Goal: Information Seeking & Learning: Learn about a topic

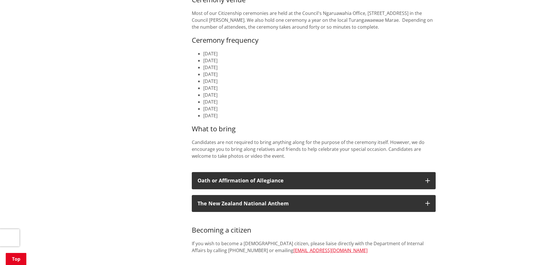
scroll to position [286, 0]
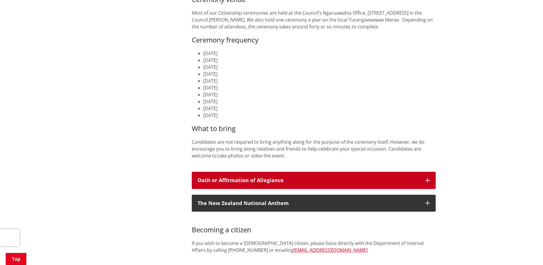
click at [252, 180] on h3 "Oath or Affirmation of Allegiance" at bounding box center [309, 180] width 222 height 6
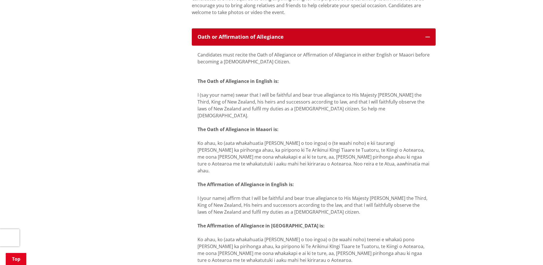
scroll to position [458, 0]
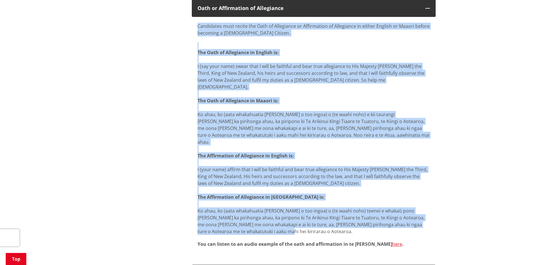
drag, startPoint x: 196, startPoint y: 24, endPoint x: 395, endPoint y: 217, distance: 277.1
click at [395, 217] on div "Candidates must recite the Oath of Allegiance or Affirmation of Allegiance in e…" at bounding box center [314, 138] width 244 height 242
copy div "Loremipsum dolo sitame con Adip el Seddoeiusm te Incididuntu la Etdolorema al e…"
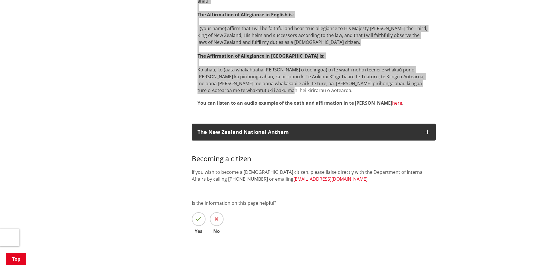
scroll to position [630, 0]
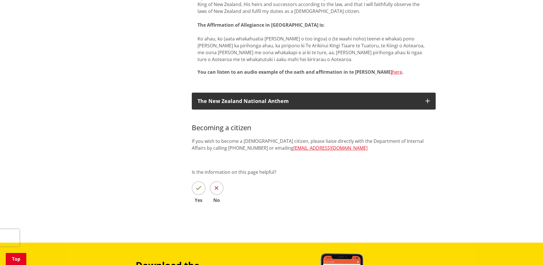
click at [412, 117] on h3 "Becoming a citizen" at bounding box center [314, 123] width 244 height 17
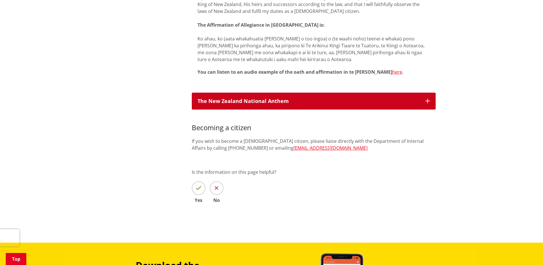
click at [251, 98] on h3 "The New Zealand National Anthem" at bounding box center [309, 101] width 222 height 6
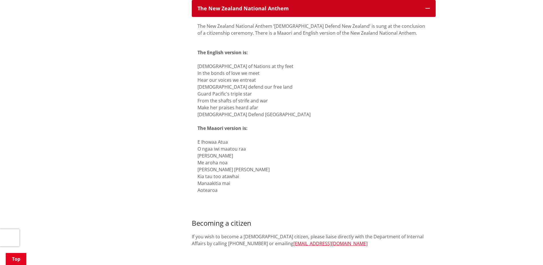
scroll to position [716, 0]
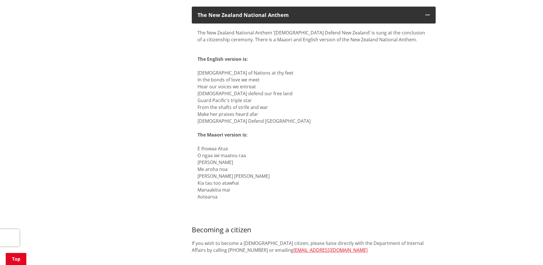
drag, startPoint x: 195, startPoint y: 44, endPoint x: 327, endPoint y: 186, distance: 193.9
click at [327, 186] on div "The New Zealand National Anthem ‘[DEMOGRAPHIC_DATA] Defend New Zealand’ is sung…" at bounding box center [314, 117] width 244 height 188
copy p "The English version is: [DEMOGRAPHIC_DATA] of Nations at thy feet In the bonds …"
